Goal: Task Accomplishment & Management: Complete application form

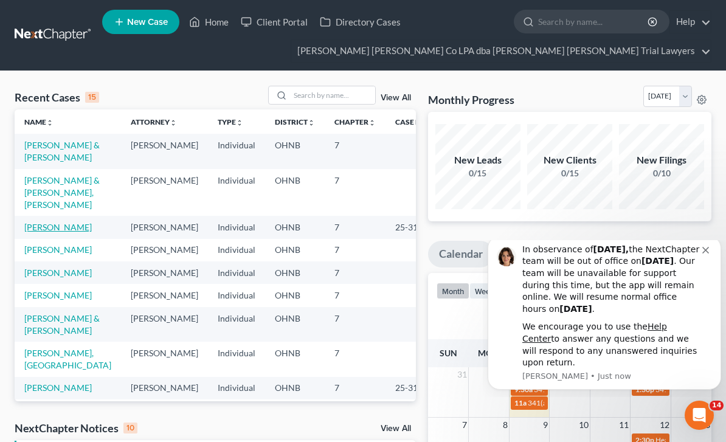
click at [80, 230] on link "[PERSON_NAME]" at bounding box center [58, 227] width 68 height 10
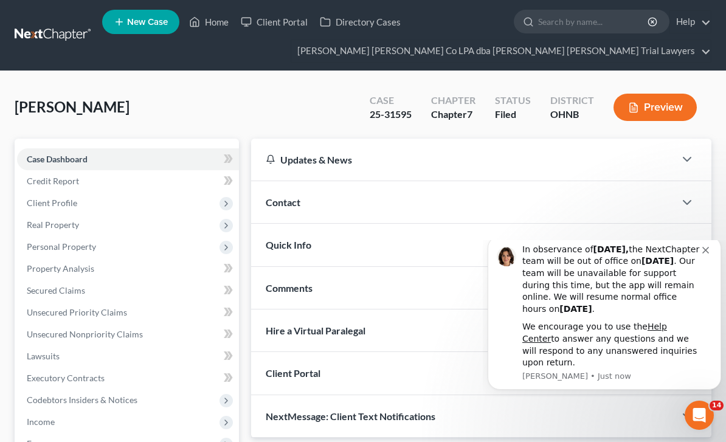
click at [707, 254] on icon "Dismiss notification" at bounding box center [705, 250] width 7 height 7
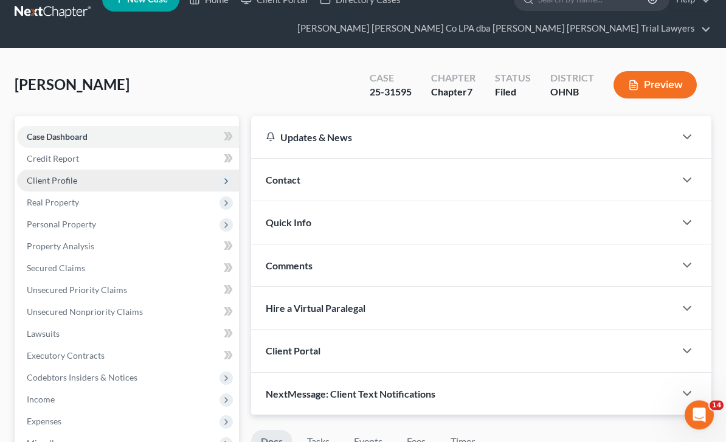
click at [91, 184] on span "Client Profile" at bounding box center [128, 181] width 222 height 22
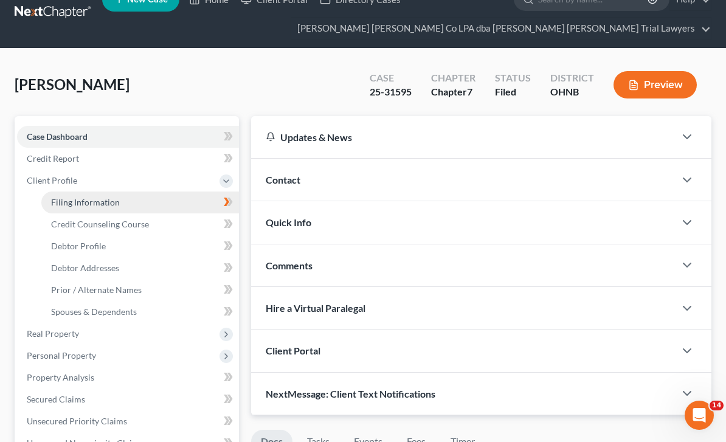
click at [141, 202] on link "Filing Information" at bounding box center [140, 203] width 198 height 22
select select "1"
select select "0"
select select "61"
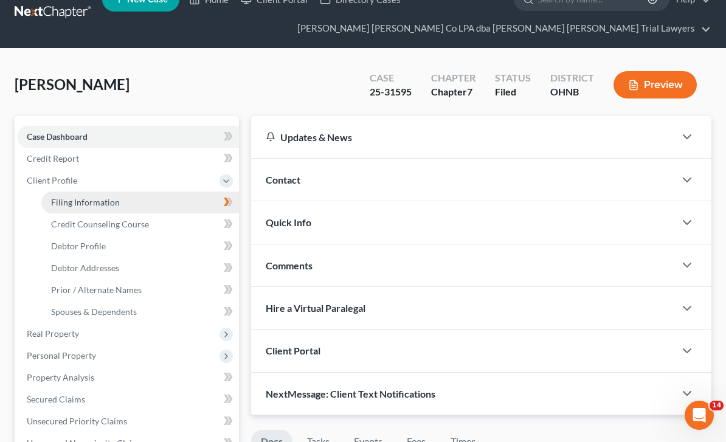
select select "0"
select select "36"
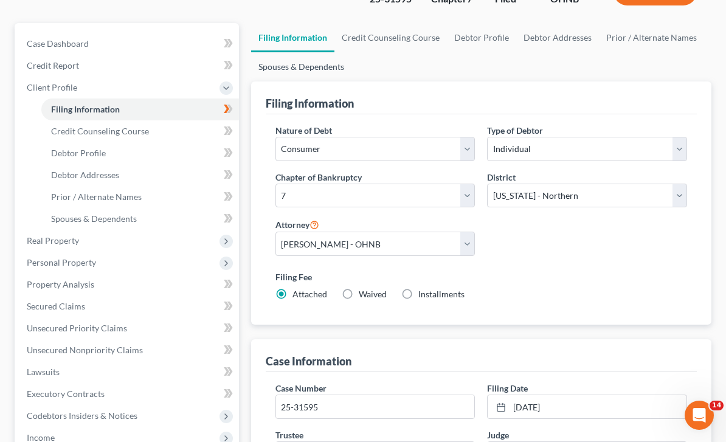
click at [327, 68] on link "Spouses & Dependents" at bounding box center [301, 66] width 100 height 29
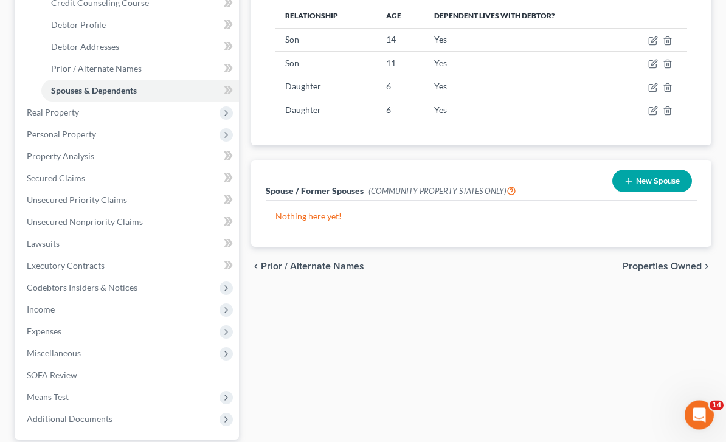
scroll to position [247, 0]
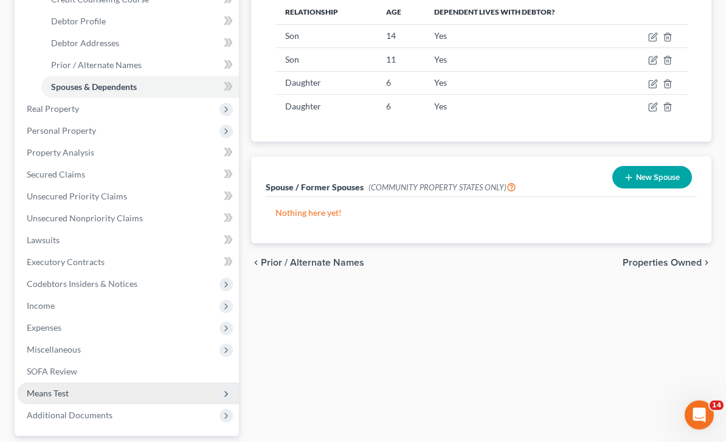
click at [86, 395] on span "Means Test" at bounding box center [128, 394] width 222 height 22
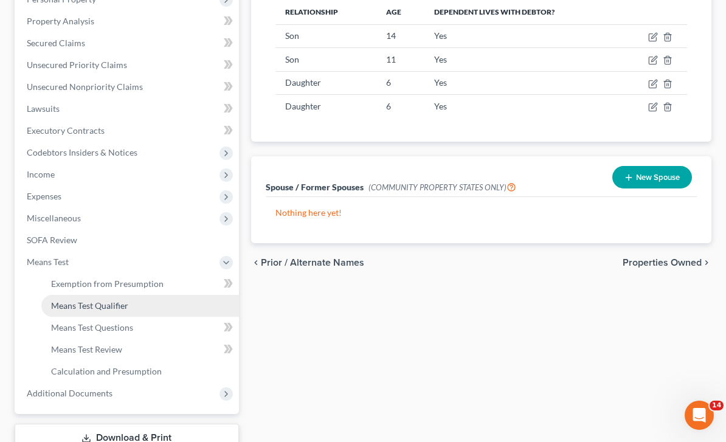
click at [119, 307] on span "Means Test Qualifier" at bounding box center [89, 305] width 77 height 10
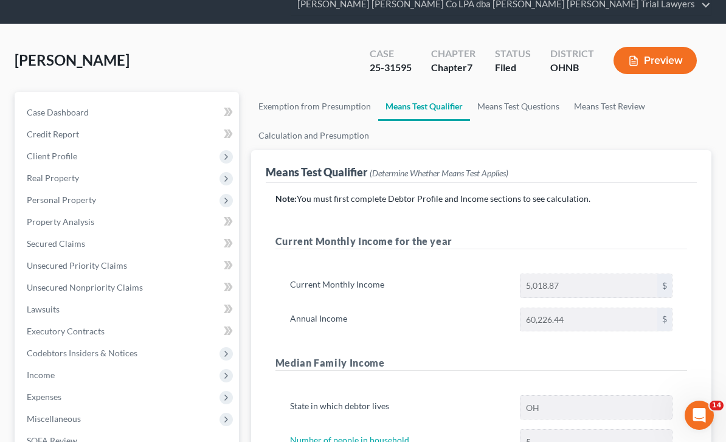
scroll to position [48, 0]
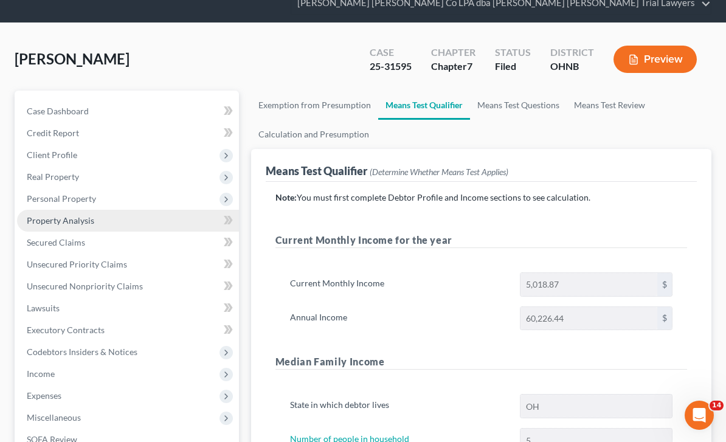
click at [97, 223] on link "Property Analysis" at bounding box center [128, 221] width 222 height 22
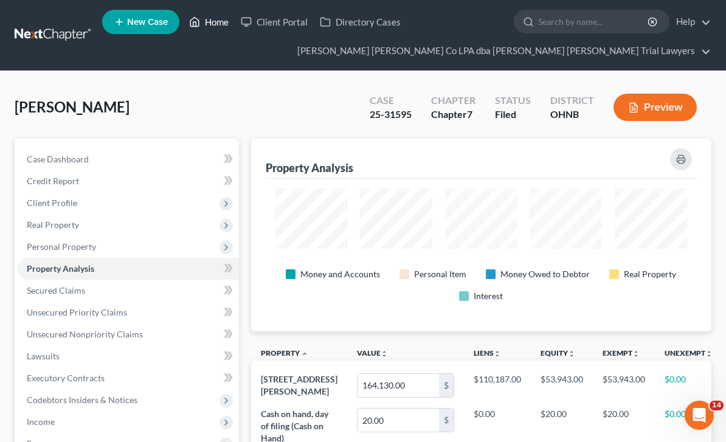
click at [215, 24] on link "Home" at bounding box center [209, 22] width 52 height 22
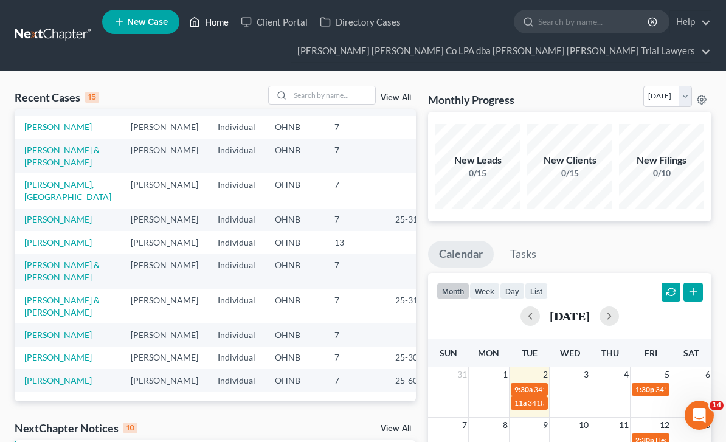
scroll to position [252, 0]
click at [74, 295] on link "[PERSON_NAME] & [PERSON_NAME]" at bounding box center [61, 306] width 75 height 23
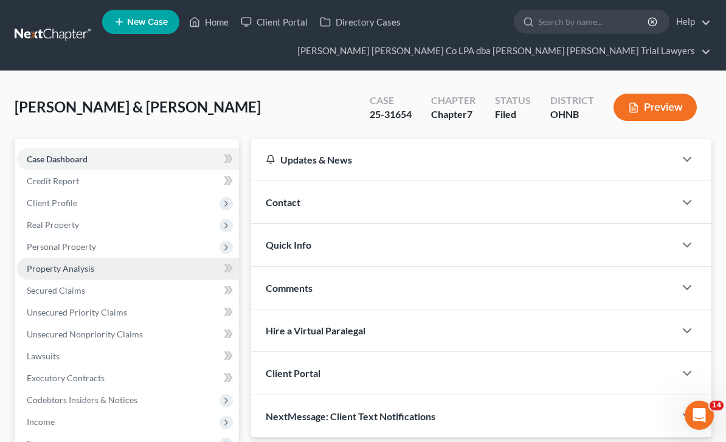
click at [102, 266] on link "Property Analysis" at bounding box center [128, 269] width 222 height 22
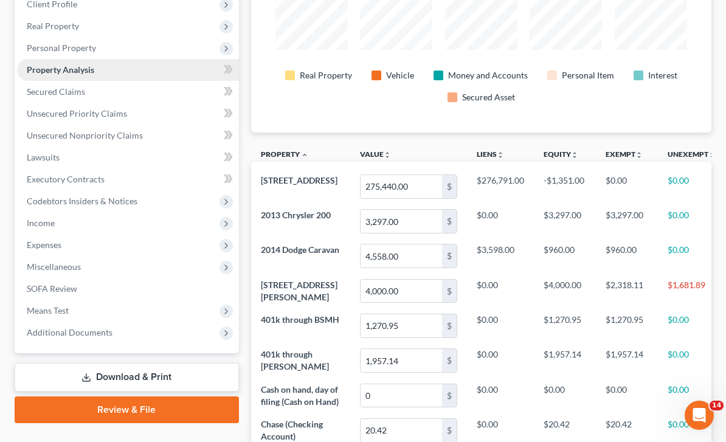
scroll to position [198, 0]
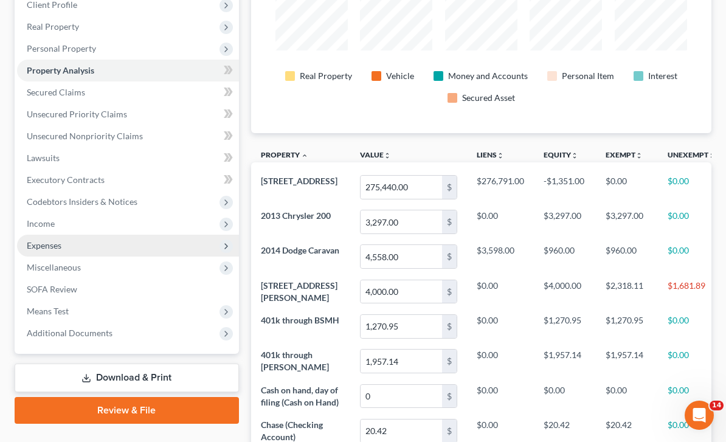
click at [90, 247] on span "Expenses" at bounding box center [128, 246] width 222 height 22
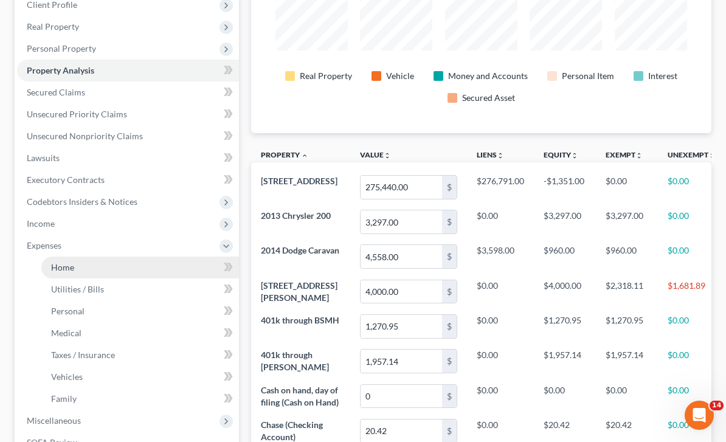
click at [106, 268] on link "Home" at bounding box center [140, 268] width 198 height 22
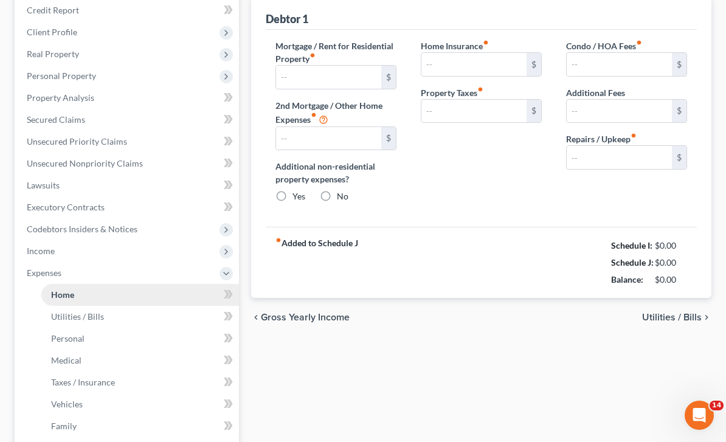
type input "2,174.81"
type input "0.00"
radio input "true"
type input "0.00"
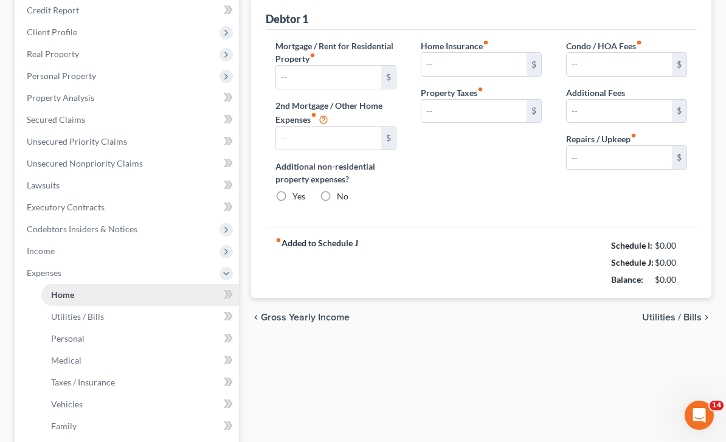
type input "0.00"
type input "100.00"
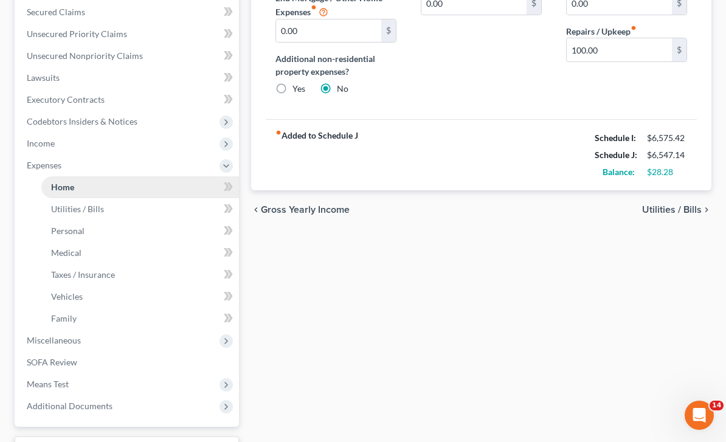
scroll to position [283, 0]
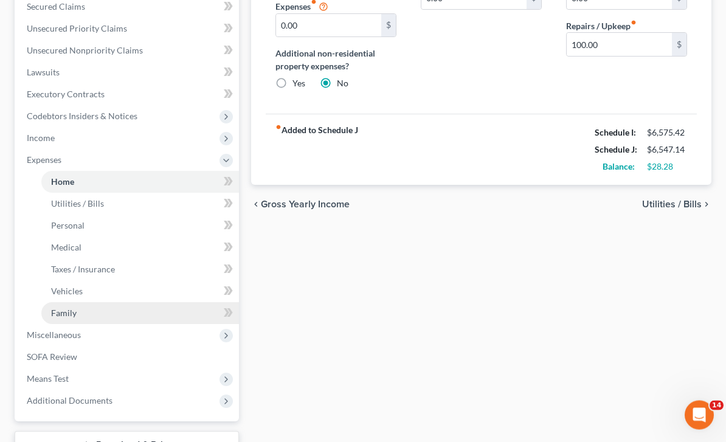
click at [85, 316] on link "Family" at bounding box center [140, 314] width 198 height 22
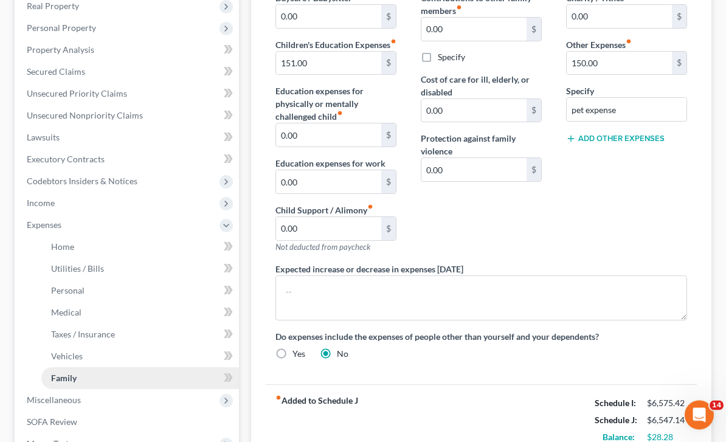
scroll to position [219, 0]
click at [96, 358] on link "Vehicles" at bounding box center [140, 356] width 198 height 22
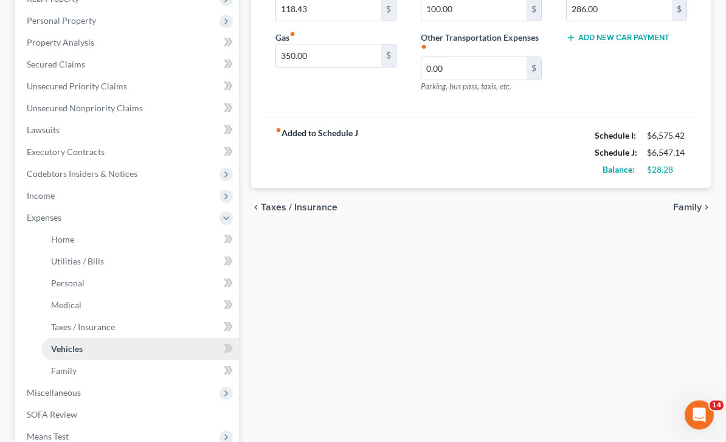
scroll to position [227, 0]
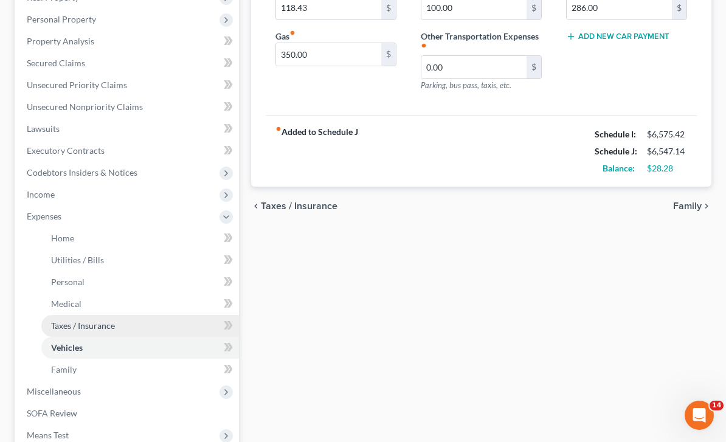
click at [108, 330] on span "Taxes / Insurance" at bounding box center [83, 325] width 64 height 10
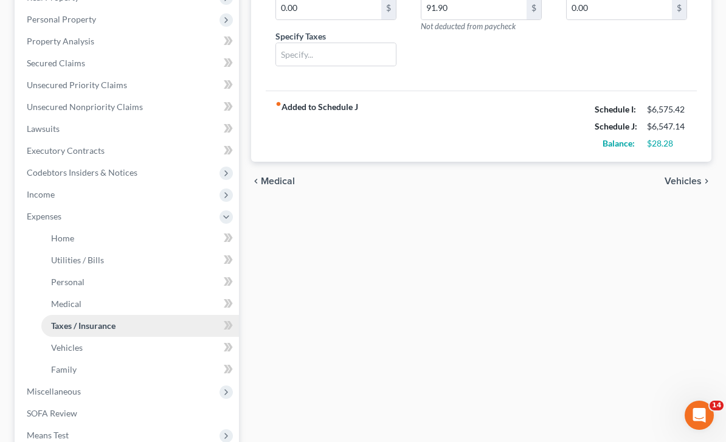
scroll to position [36, 0]
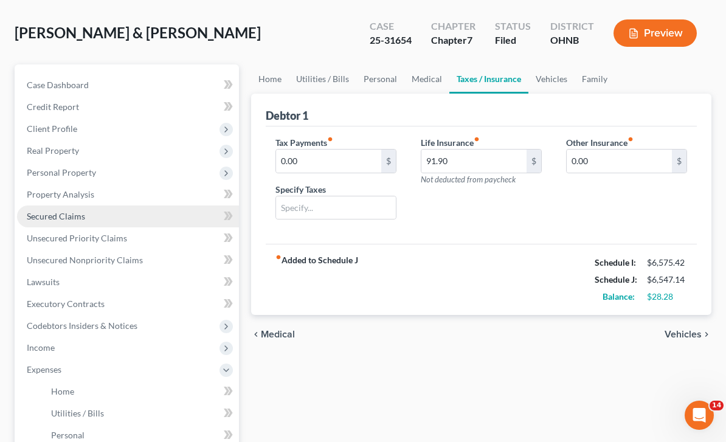
click at [108, 215] on link "Secured Claims" at bounding box center [128, 217] width 222 height 22
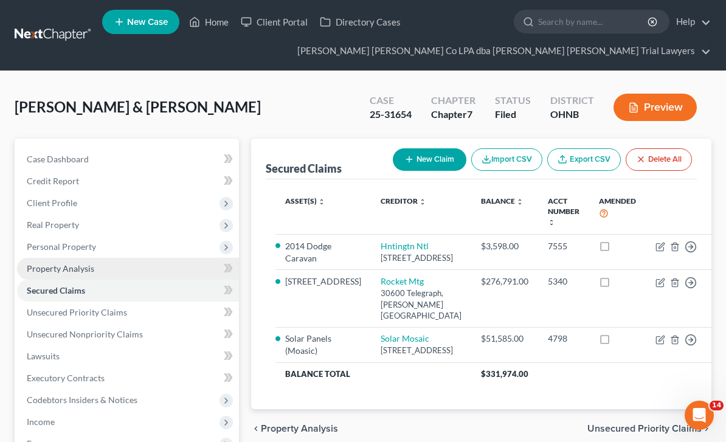
click at [140, 272] on link "Property Analysis" at bounding box center [128, 269] width 222 height 22
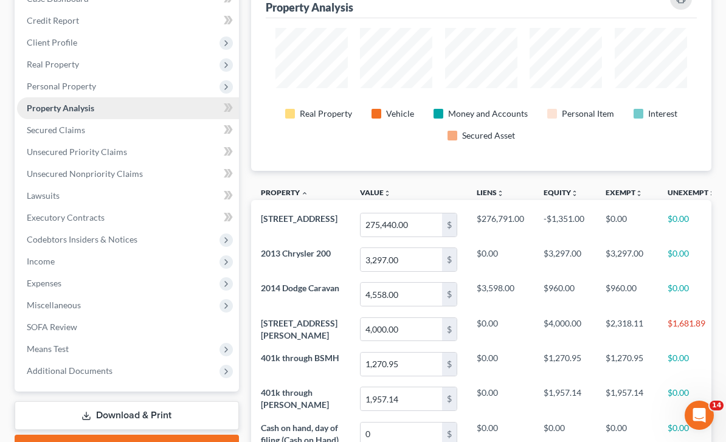
scroll to position [175, 0]
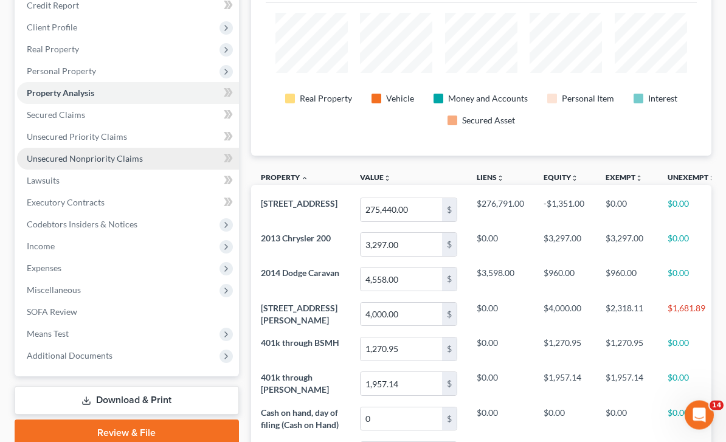
click at [125, 161] on span "Unsecured Nonpriority Claims" at bounding box center [85, 159] width 116 height 10
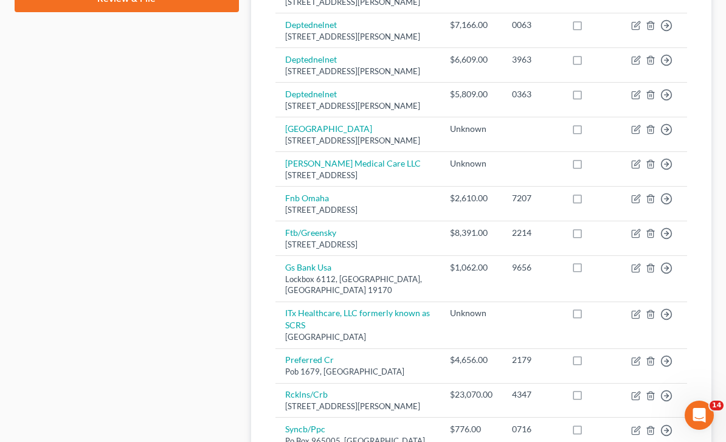
scroll to position [614, 0]
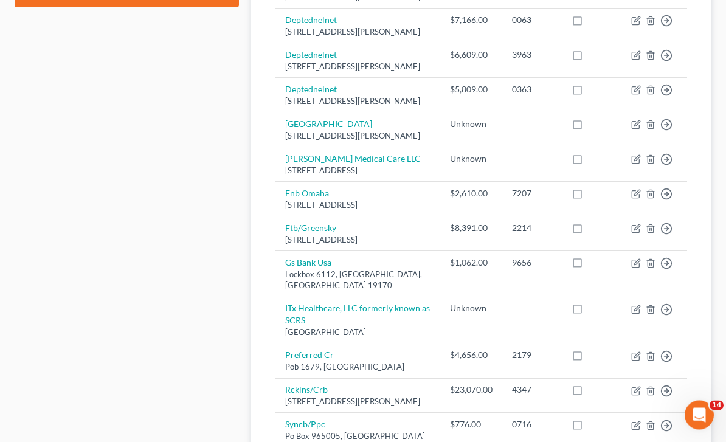
click at [178, 287] on div "Case Dashboard Payments Invoices Payments Payments Credit Report Client Profile" at bounding box center [127, 98] width 237 height 1148
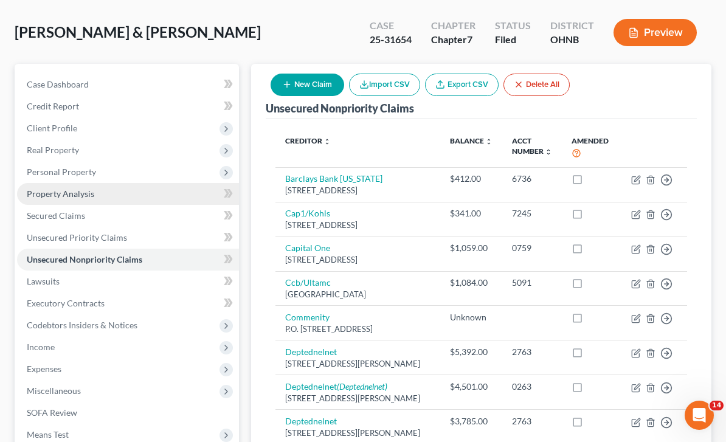
click at [117, 192] on link "Property Analysis" at bounding box center [128, 194] width 222 height 22
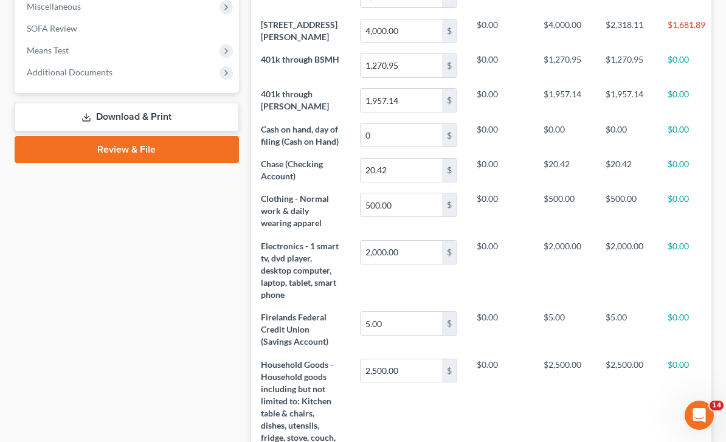
scroll to position [471, 0]
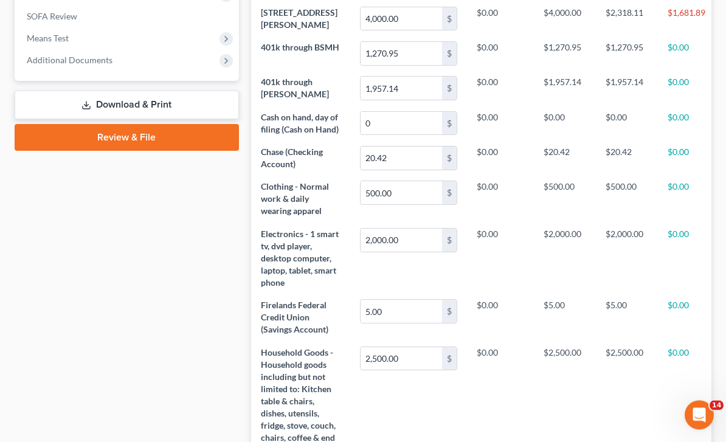
click at [188, 290] on div "Case Dashboard Payments Invoices Payments Payments Credit Report Client Profile" at bounding box center [127, 271] width 237 height 1207
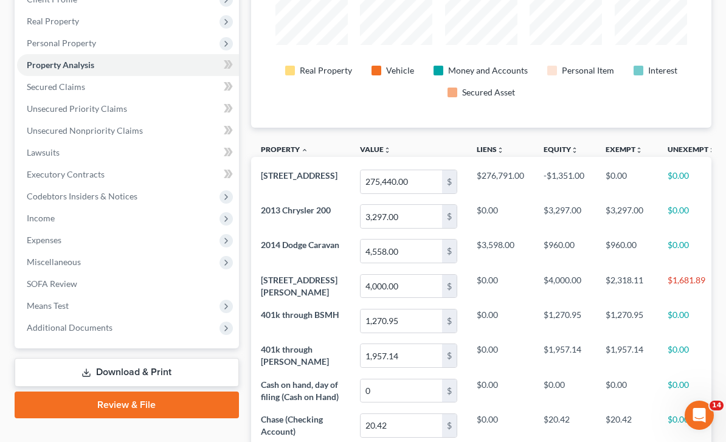
scroll to position [201, 0]
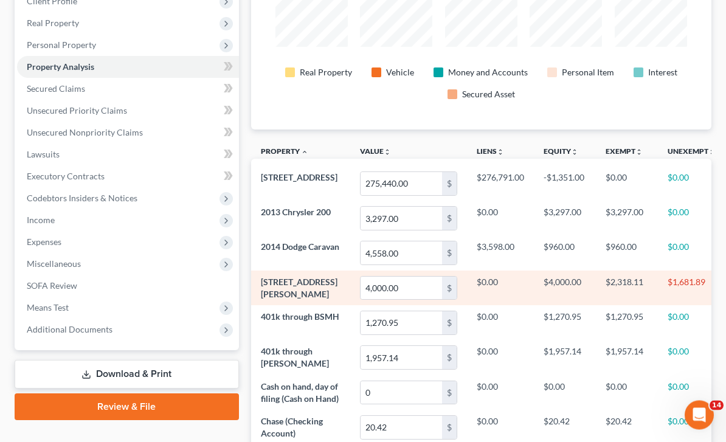
click at [324, 286] on span "[STREET_ADDRESS][PERSON_NAME]" at bounding box center [299, 288] width 77 height 23
click at [318, 286] on td "[STREET_ADDRESS][PERSON_NAME]" at bounding box center [300, 288] width 99 height 35
click at [611, 290] on td "$2,318.11" at bounding box center [627, 288] width 62 height 35
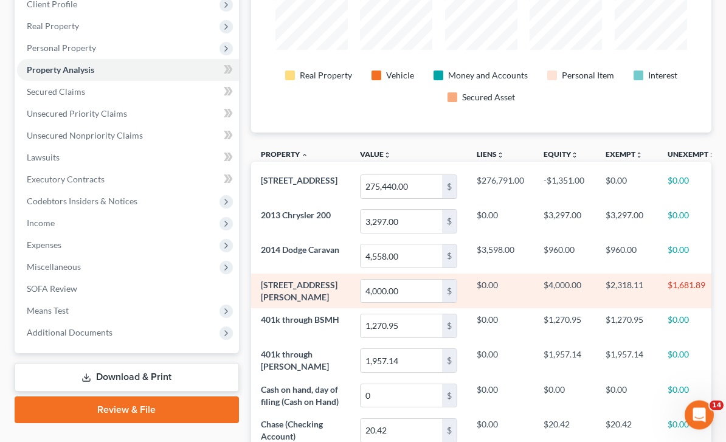
scroll to position [0, 0]
